Goal: Information Seeking & Learning: Learn about a topic

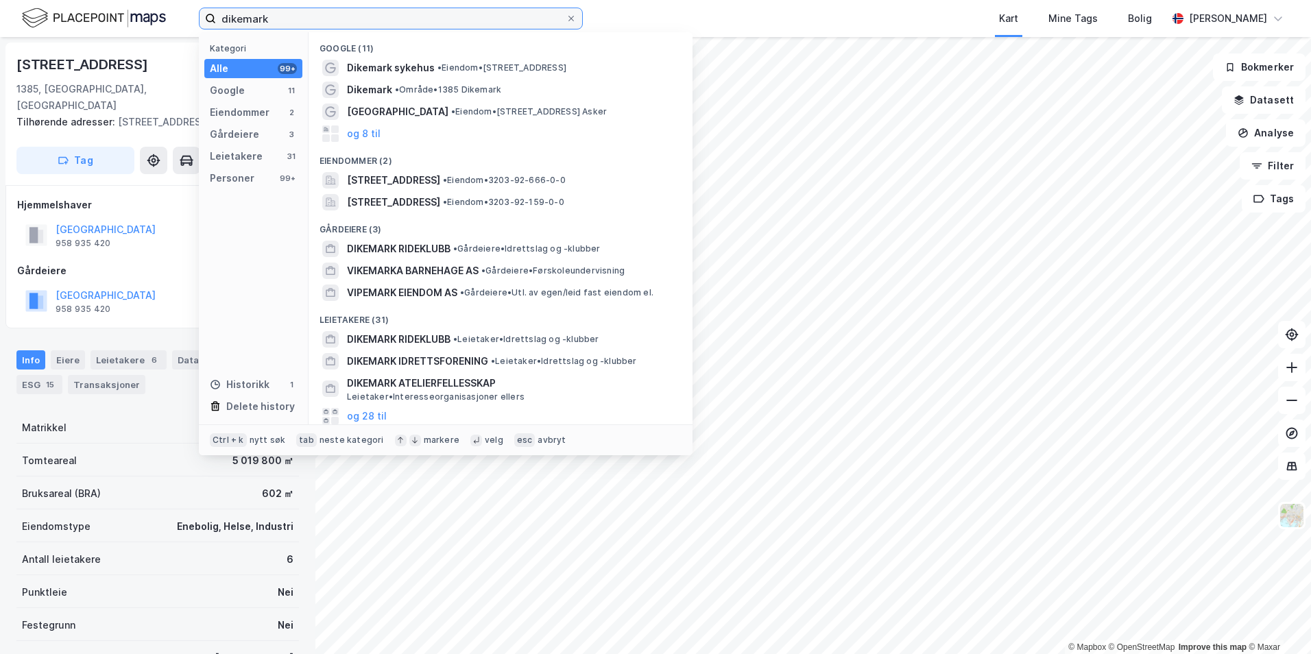
click at [288, 23] on input "dikemark" at bounding box center [391, 18] width 350 height 21
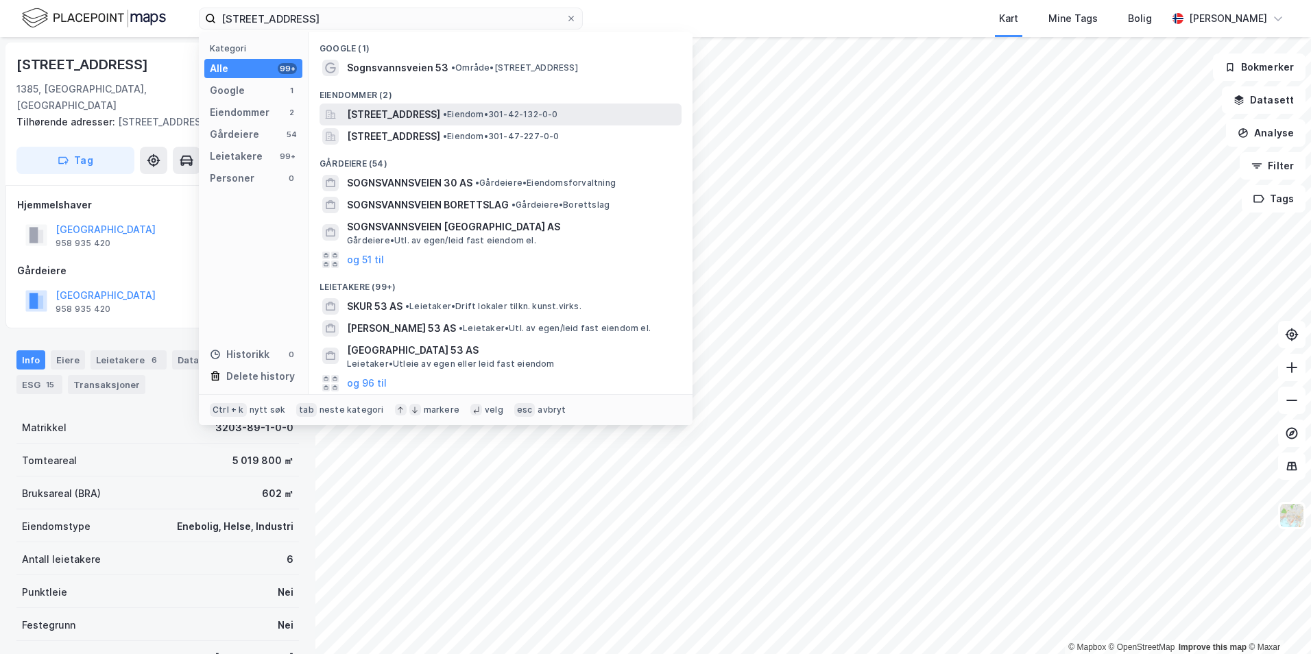
click at [440, 111] on span "[STREET_ADDRESS]" at bounding box center [393, 114] width 93 height 16
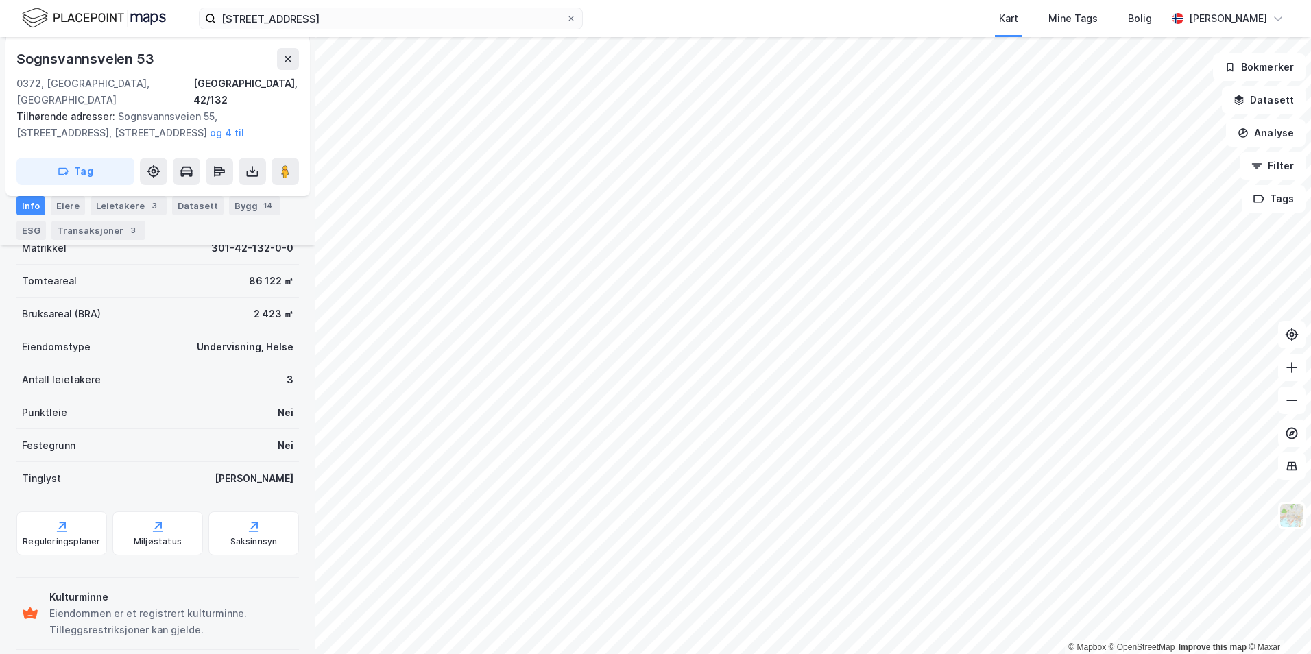
scroll to position [197, 0]
click at [89, 535] on div "Reguleringsplaner" at bounding box center [61, 540] width 77 height 11
click at [58, 518] on icon at bounding box center [62, 525] width 14 height 14
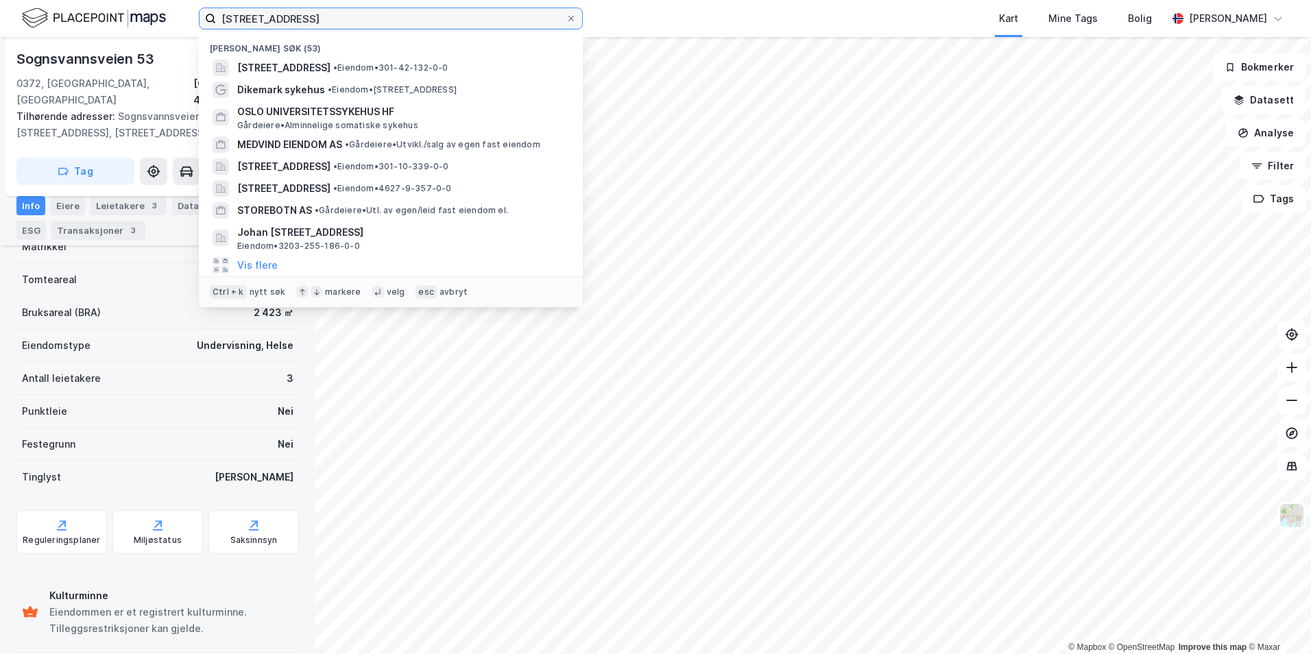
click at [332, 23] on input "[STREET_ADDRESS]" at bounding box center [391, 18] width 350 height 21
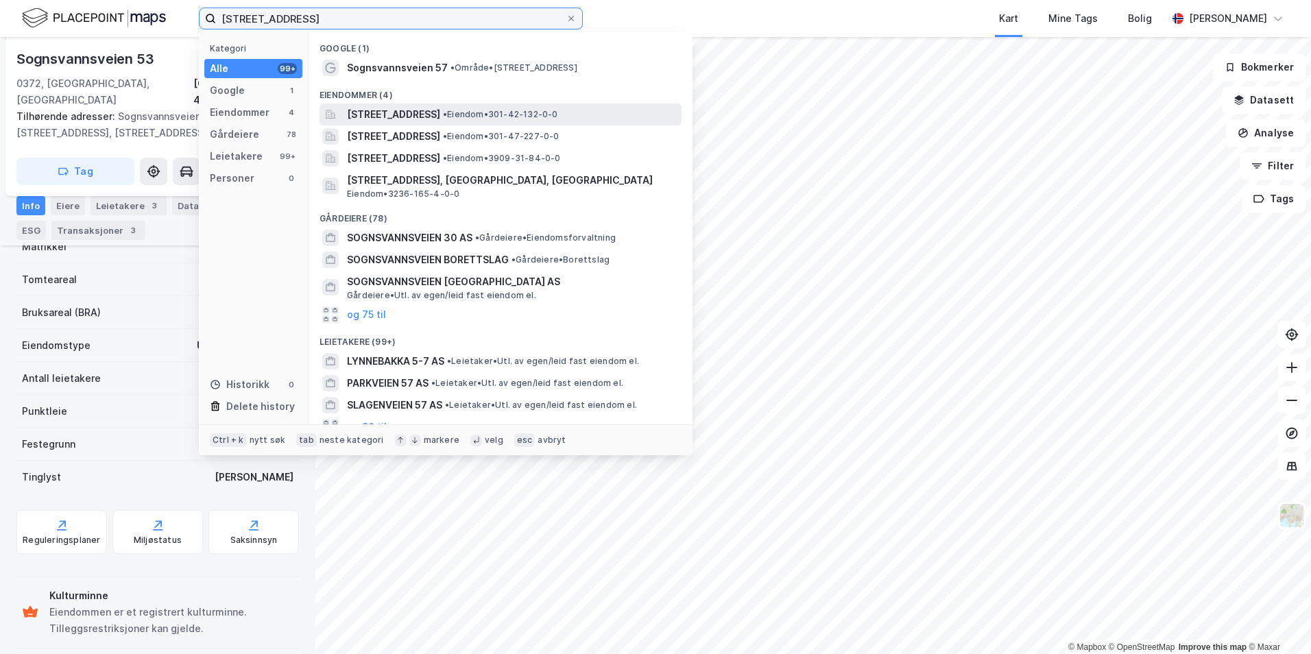
type input "[STREET_ADDRESS]"
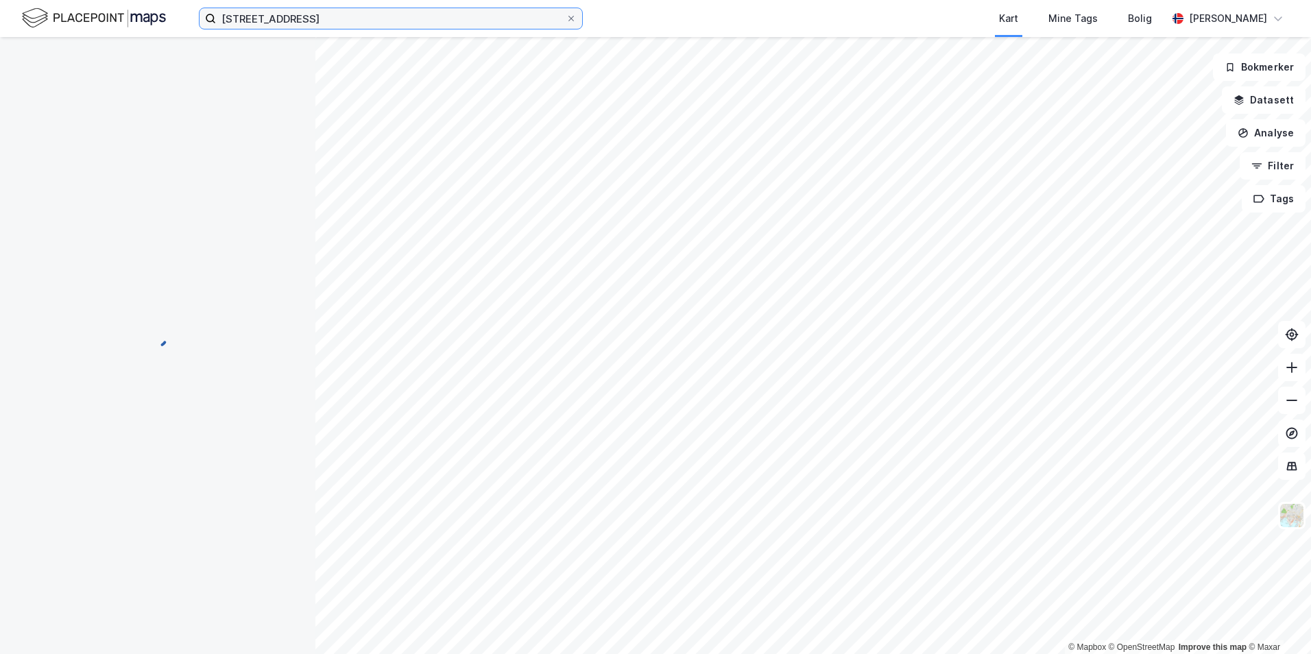
scroll to position [197, 0]
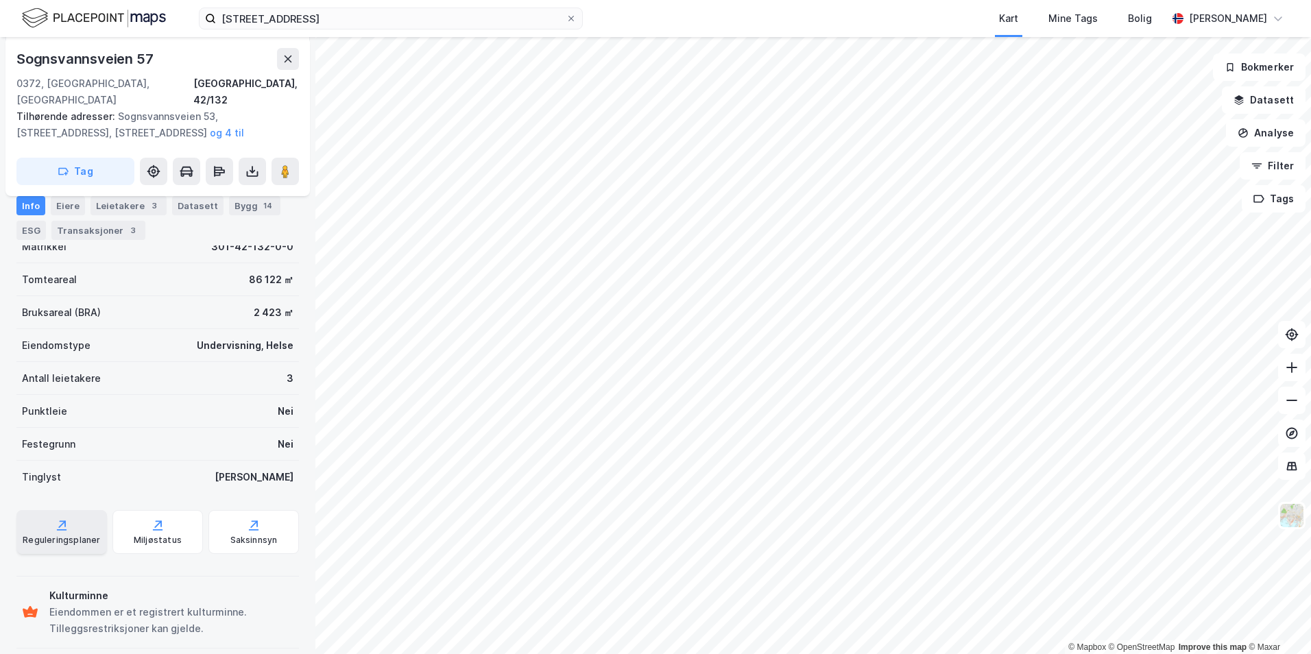
click at [60, 535] on div "Reguleringsplaner" at bounding box center [61, 540] width 77 height 11
click at [40, 535] on div "Reguleringsplaner" at bounding box center [61, 540] width 77 height 11
